Goal: Navigation & Orientation: Find specific page/section

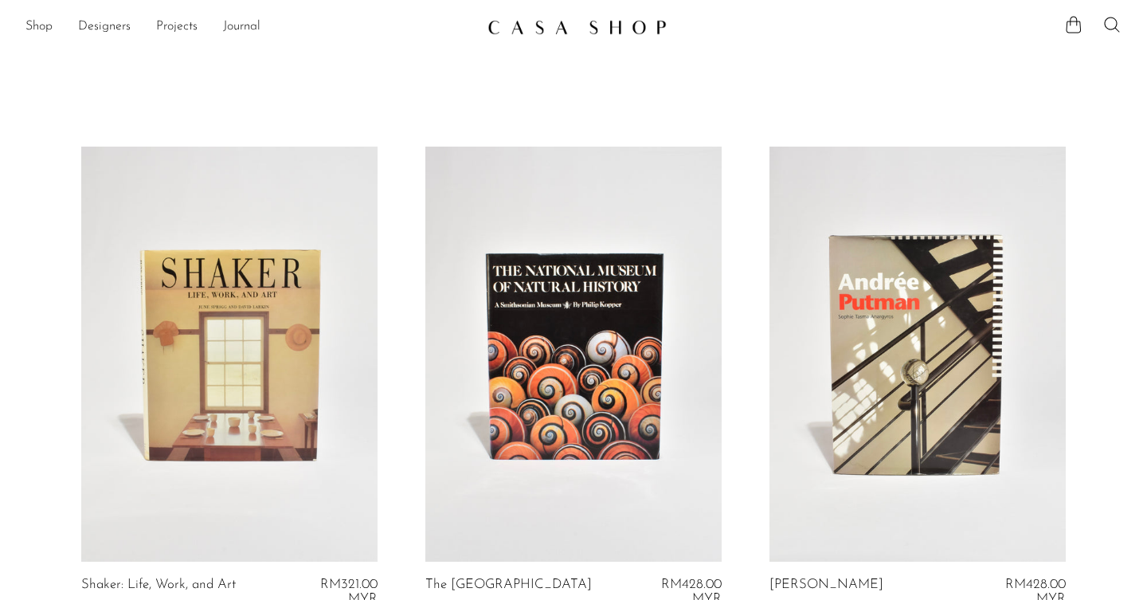
click at [604, 28] on img at bounding box center [576, 27] width 179 height 16
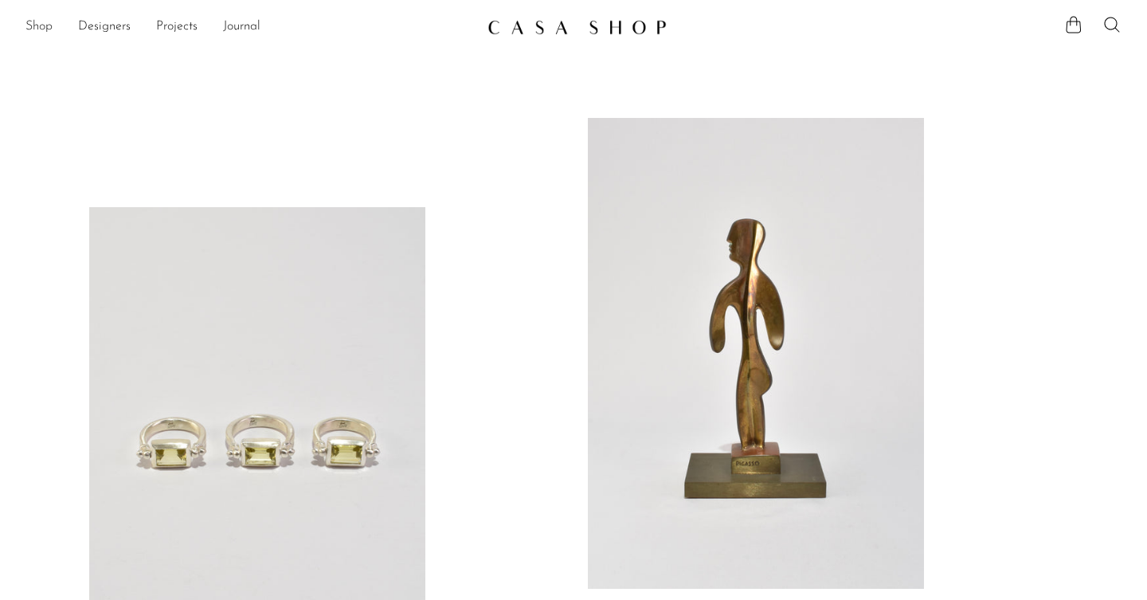
click at [41, 29] on link "Shop" at bounding box center [38, 27] width 27 height 21
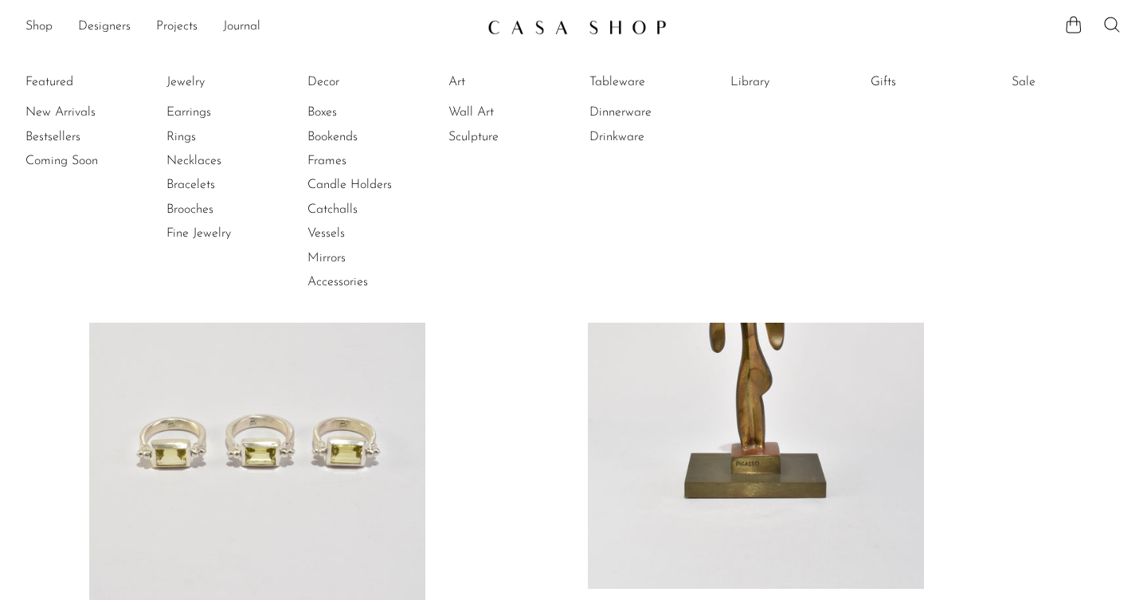
click at [60, 82] on li "Featured New Arrivals Bestsellers Coming Soon" at bounding box center [80, 182] width 110 height 231
click at [49, 76] on li "Featured New Arrivals Bestsellers Coming Soon" at bounding box center [80, 181] width 110 height 231
click at [48, 116] on link "New Arrivals" at bounding box center [84, 112] width 119 height 18
